Goal: Find specific page/section: Find specific page/section

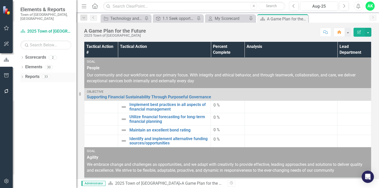
click at [23, 76] on icon "Dropdown" at bounding box center [22, 77] width 4 height 3
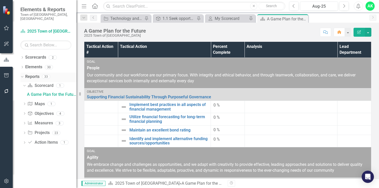
click at [23, 75] on div "Dropdown" at bounding box center [21, 77] width 4 height 4
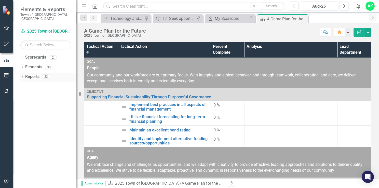
click at [23, 76] on icon "Dropdown" at bounding box center [22, 77] width 4 height 3
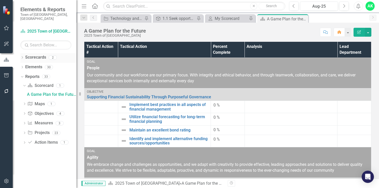
click at [22, 57] on icon "Dropdown" at bounding box center [22, 58] width 4 height 3
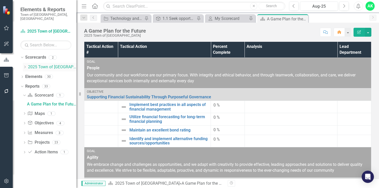
click at [27, 65] on div "Dropdown" at bounding box center [25, 67] width 5 height 4
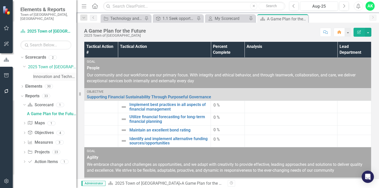
click at [40, 74] on link "Innovation and Technology Projects" at bounding box center [54, 77] width 43 height 6
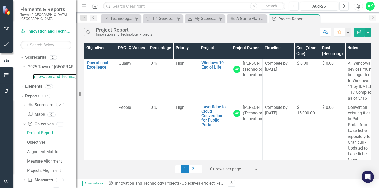
click at [77, 127] on div "Resize" at bounding box center [78, 94] width 4 height 188
drag, startPoint x: 77, startPoint y: 122, endPoint x: 76, endPoint y: 116, distance: 6.7
click at [76, 116] on div "Elements & Reports Town of [GEOGRAPHIC_DATA], [GEOGRAPHIC_DATA] Scorecard Innov…" at bounding box center [38, 94] width 76 height 188
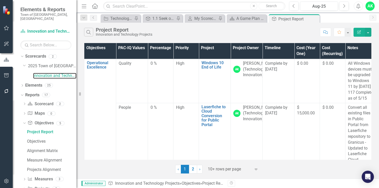
scroll to position [1, 0]
click at [25, 100] on div "Dropdown Scorecard Scorecard 2" at bounding box center [50, 105] width 54 height 10
click at [23, 103] on icon "Dropdown" at bounding box center [25, 104] width 4 height 3
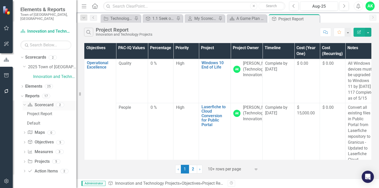
click at [23, 103] on icon "Dropdown" at bounding box center [23, 105] width 3 height 4
click at [23, 133] on icon "Dropdown" at bounding box center [25, 134] width 4 height 3
click at [23, 132] on icon "Dropdown" at bounding box center [23, 134] width 3 height 4
click at [23, 152] on icon "Dropdown" at bounding box center [25, 153] width 4 height 3
click at [23, 151] on icon "Dropdown" at bounding box center [23, 153] width 3 height 4
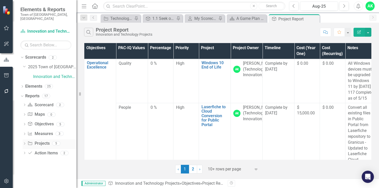
click at [24, 139] on div "Dropdown Projects Projects 5" at bounding box center [50, 144] width 54 height 10
click at [25, 143] on icon "Dropdown" at bounding box center [25, 144] width 4 height 3
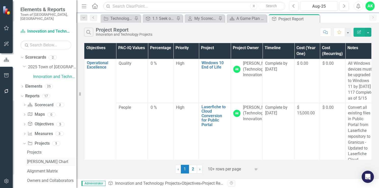
click at [37, 159] on div "[PERSON_NAME] Chart" at bounding box center [51, 161] width 49 height 5
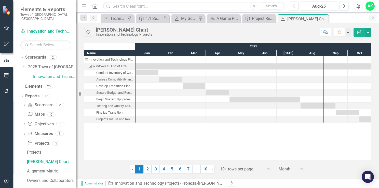
click at [301, 170] on icon "Expand" at bounding box center [301, 169] width 5 height 4
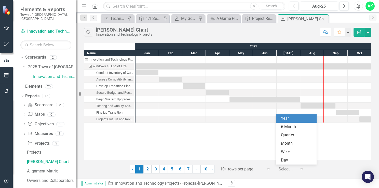
click at [302, 121] on div "Year" at bounding box center [296, 118] width 41 height 8
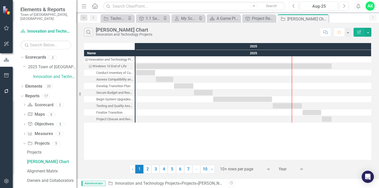
click at [267, 168] on icon "Expand" at bounding box center [268, 169] width 5 height 4
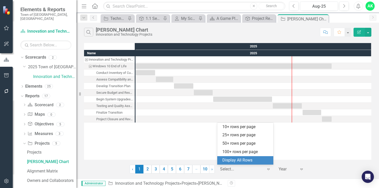
click at [257, 159] on div "Display All Rows" at bounding box center [246, 160] width 48 height 6
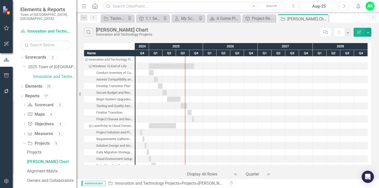
click at [90, 67] on div "Windows 10 End of Life" at bounding box center [90, 66] width 5 height 7
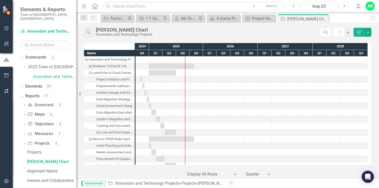
click at [90, 73] on div "Laserfiche to Cloud Conversion for Public Portal" at bounding box center [90, 73] width 5 height 7
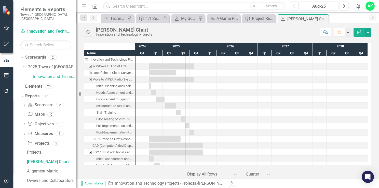
click at [90, 79] on div "Move to VIPER Radio System" at bounding box center [90, 79] width 5 height 7
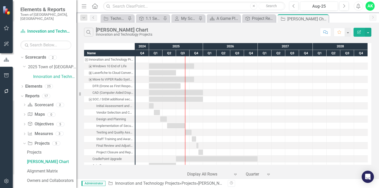
click at [91, 100] on div "SOC / SIEM additional security enhancements" at bounding box center [90, 99] width 5 height 7
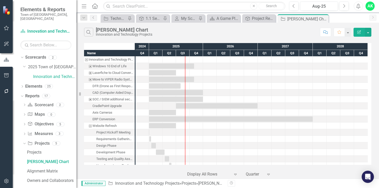
click at [91, 126] on div "Website Refresh" at bounding box center [90, 125] width 5 height 7
click at [91, 134] on div "TARS Chatbot Deployment" at bounding box center [90, 132] width 5 height 7
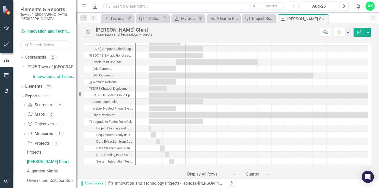
scroll to position [46, 0]
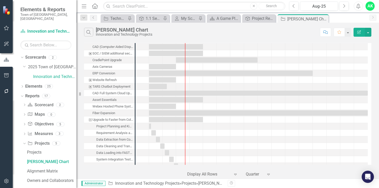
click at [90, 120] on div "Upgrade to Faster from Collective Data" at bounding box center [90, 119] width 5 height 7
click at [90, 127] on div "360 Camera Upgrade for Fire Apparatus" at bounding box center [90, 126] width 5 height 7
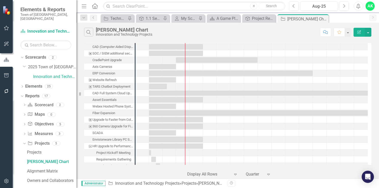
click at [89, 147] on div "HR Upgrade to Performance Appraisal" at bounding box center [90, 146] width 5 height 7
click at [90, 160] on div "GrantVantage Software" at bounding box center [90, 159] width 5 height 7
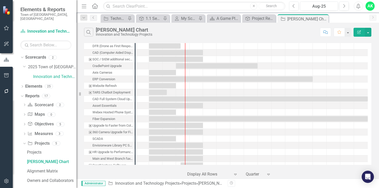
scroll to position [44, 0]
